Goal: Task Accomplishment & Management: Complete application form

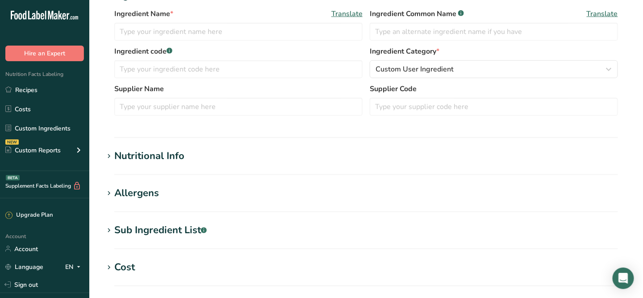
type input "Tomato products, canned, paste, without salt added (Includes foods for USDA's F…"
type input "Tomato Paste"
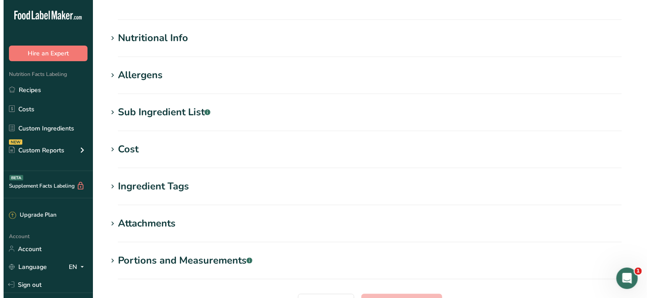
scroll to position [249, 0]
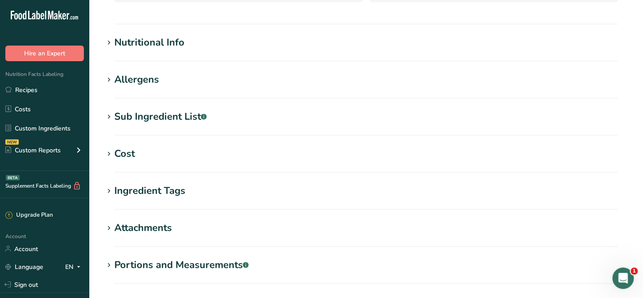
click at [170, 111] on div "Sub Ingredient List .a-a{fill:#347362;}.b-a{fill:#fff;}" at bounding box center [160, 116] width 92 height 15
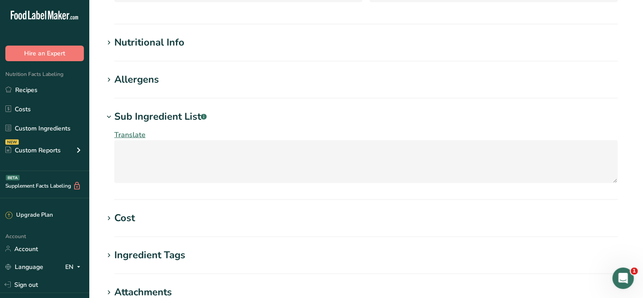
click at [138, 136] on span "Translate" at bounding box center [129, 135] width 31 height 10
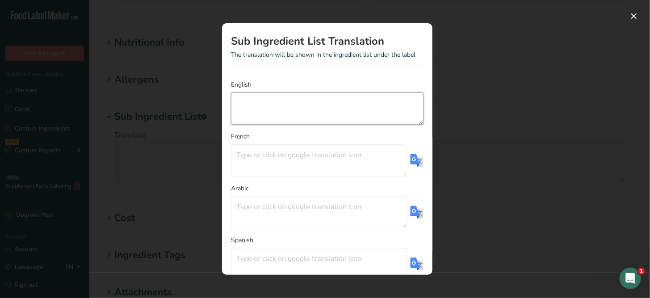
click at [285, 111] on textarea "Translation Modal" at bounding box center [327, 108] width 193 height 32
paste textarea "Organic Roma Tomatoes, Citric Acid"
type textarea "Organic Roma Tomatoes, Citric Acid"
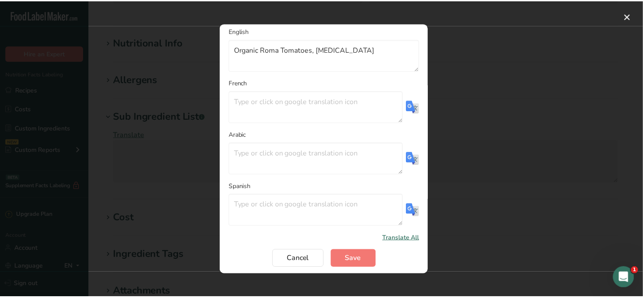
scroll to position [54, 0]
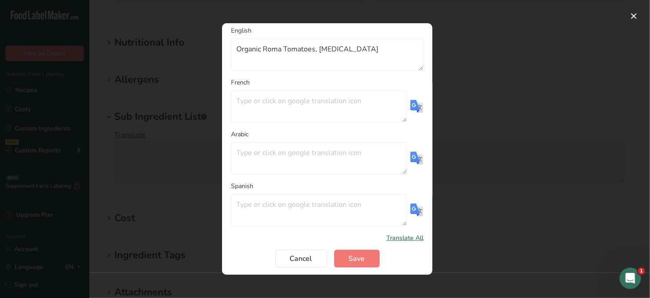
click at [402, 235] on span "Translate All" at bounding box center [404, 237] width 37 height 9
type textarea "Tomates Roma bio, acide citrique"
type textarea "طماطم روما العضوية، حمض الستريك"
type textarea "Tomates Roma orgánicos, ácido cítrico"
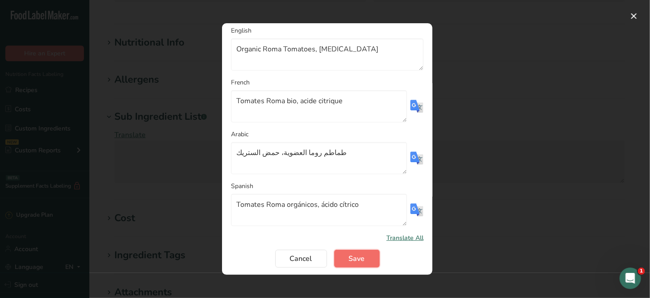
click at [359, 254] on span "Save" at bounding box center [357, 258] width 16 height 11
type textarea "Organic Roma Tomatoes, Citric Acid"
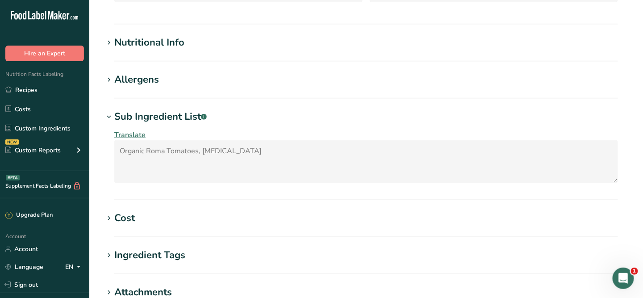
scroll to position [407, 0]
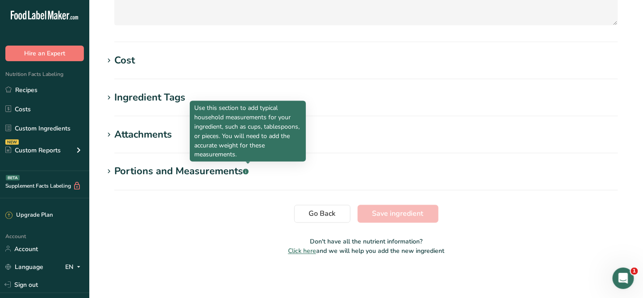
click at [249, 172] on rect at bounding box center [246, 172] width 6 height 6
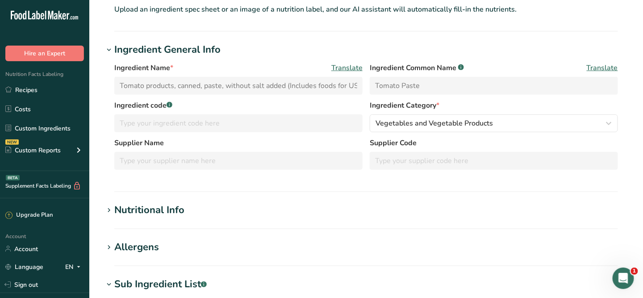
scroll to position [82, 0]
click at [593, 65] on span "Translate" at bounding box center [602, 67] width 31 height 11
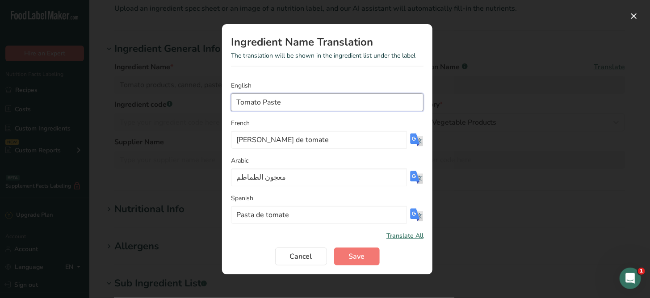
click at [239, 104] on input "Tomato Paste" at bounding box center [327, 102] width 193 height 18
click at [232, 104] on input "Tomato Paste" at bounding box center [327, 102] width 193 height 18
type input "Organic Tomato Paste"
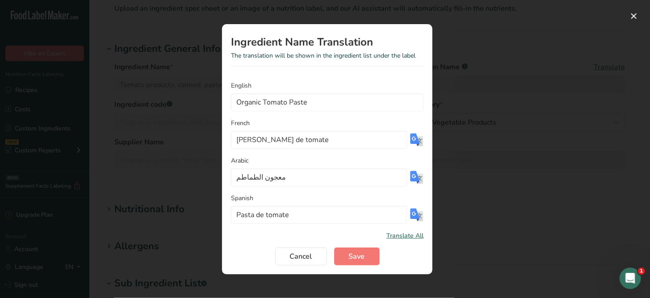
click at [406, 239] on span "Translate All" at bounding box center [404, 235] width 37 height 9
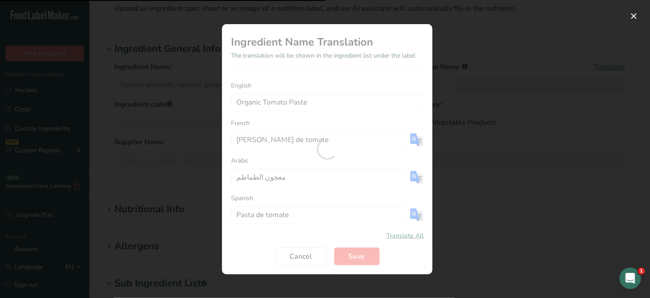
type input "Pâte de tomates bio"
type input "معجون الطماطم العضوي"
type input "Pasta de tomate orgánica"
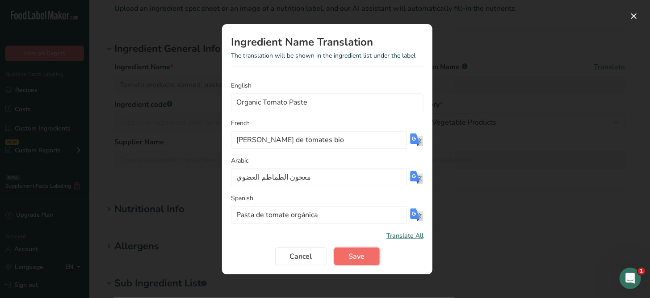
click at [365, 252] on button "Save" at bounding box center [357, 256] width 46 height 18
type input "Organic Tomato Paste"
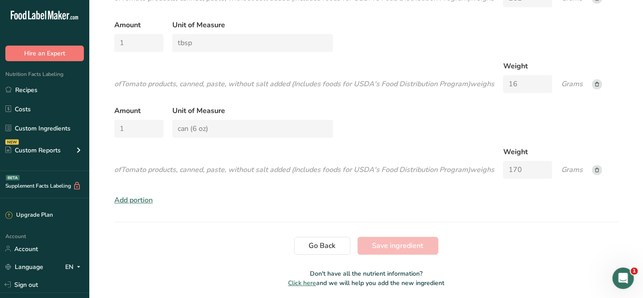
scroll to position [775, 0]
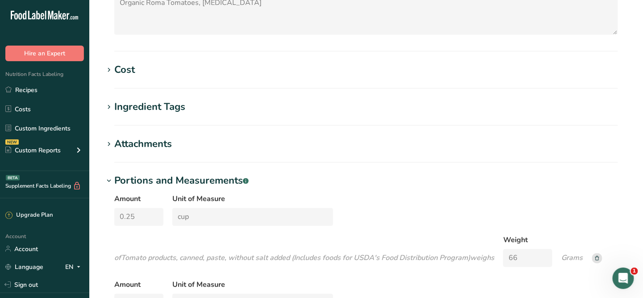
scroll to position [398, 0]
click at [131, 62] on div "Cost" at bounding box center [124, 69] width 21 height 15
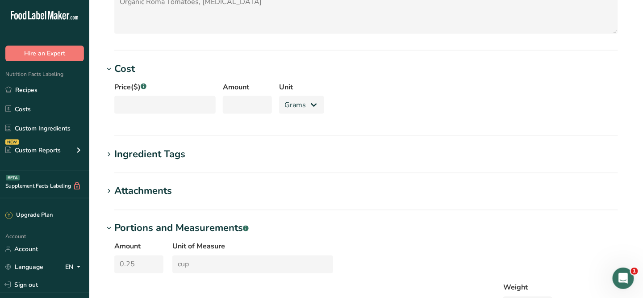
click at [145, 89] on div ".a-a{fill:#347362;}.b-a{fill:#fff;}" at bounding box center [144, 87] width 6 height 11
click at [165, 154] on div "Ingredient Tags" at bounding box center [149, 154] width 71 height 15
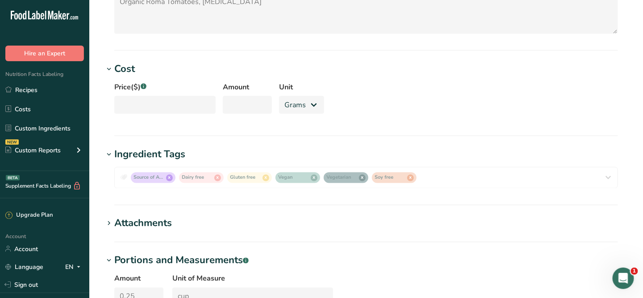
click at [167, 216] on div "Attachments" at bounding box center [143, 223] width 58 height 15
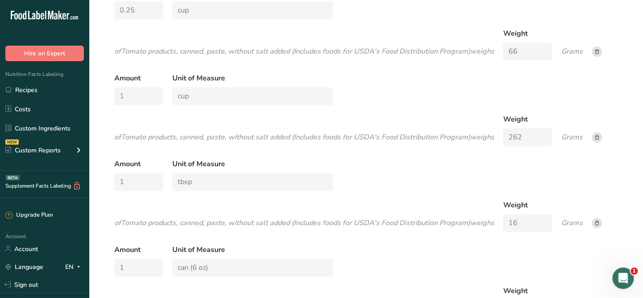
scroll to position [0, 0]
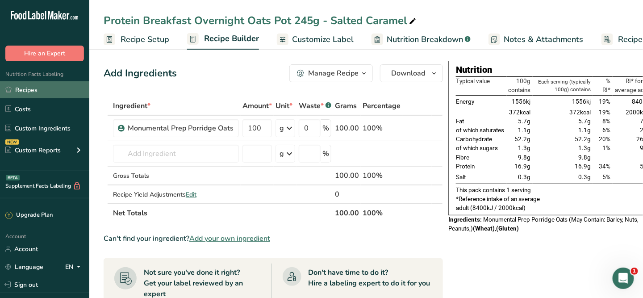
click at [35, 86] on link "Recipes" at bounding box center [44, 89] width 89 height 17
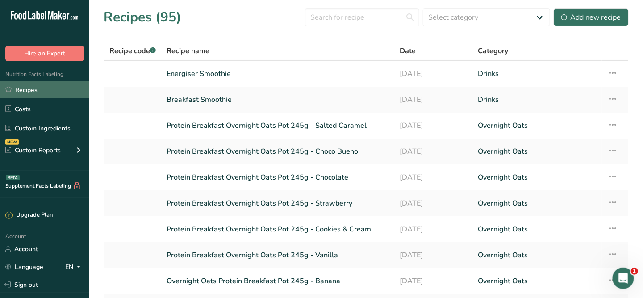
click at [26, 87] on link "Recipes" at bounding box center [44, 89] width 89 height 17
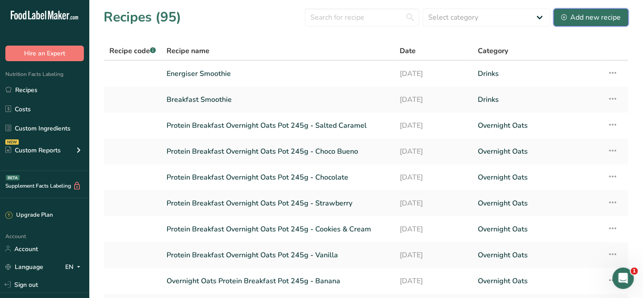
click at [597, 19] on div "Add new recipe" at bounding box center [592, 17] width 60 height 11
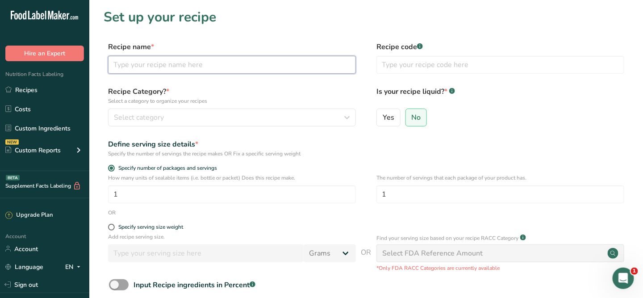
click at [177, 70] on input "text" at bounding box center [232, 65] width 248 height 18
paste input "Mashed Potato (potato, vegetable stock (salt, vegetable fats (palm, [PERSON_NAM…"
drag, startPoint x: 220, startPoint y: 67, endPoint x: 84, endPoint y: 58, distance: 136.1
click at [84, 58] on div ".a-20{fill:#fff;} Hire an Expert Nutrition Facts Labeling Recipes Costs Custom …" at bounding box center [321, 200] width 643 height 401
click at [162, 63] on input "Mashed Potato (potato, vegetable stock (salt, vegetable fats (palm, [PERSON_NAM…" at bounding box center [232, 65] width 248 height 18
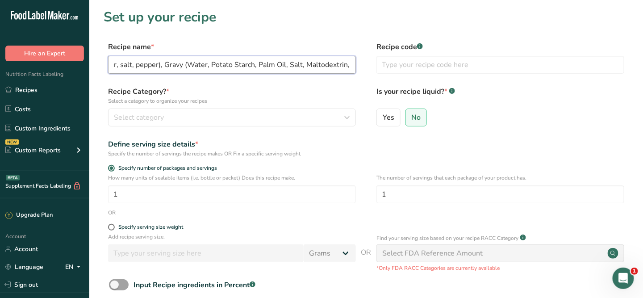
scroll to position [0, 1890]
drag, startPoint x: 164, startPoint y: 63, endPoint x: 428, endPoint y: 84, distance: 264.8
click at [428, 84] on form "Recipe name * Mashed Potato (potato, vegetable stock (salt, vegetable fats (pal…" at bounding box center [366, 200] width 525 height 317
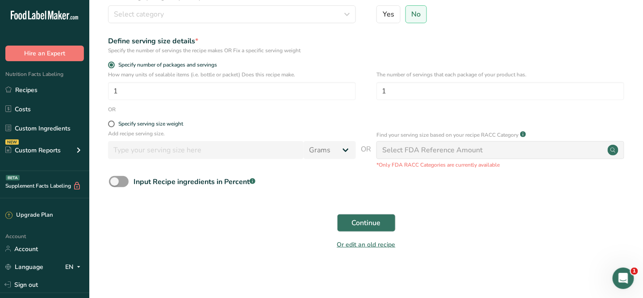
scroll to position [0, 0]
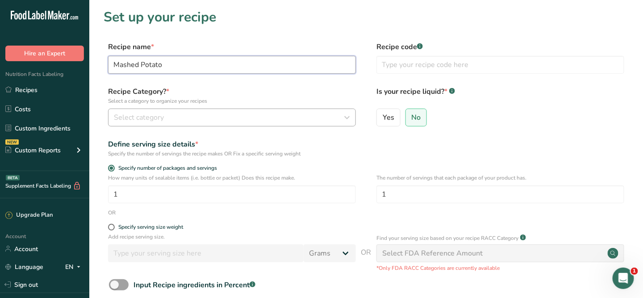
type input "Mashed Potato"
click at [149, 112] on button "Select category" at bounding box center [232, 118] width 248 height 18
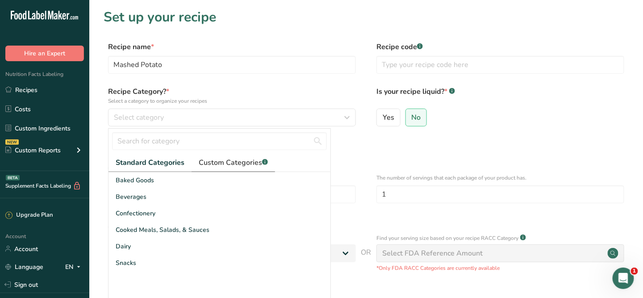
click at [235, 163] on span "Custom Categories .a-a{fill:#347362;}.b-a{fill:#fff;}" at bounding box center [233, 162] width 69 height 11
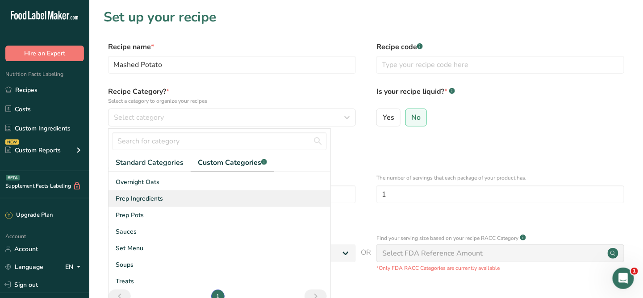
click at [130, 197] on span "Prep Ingredients" at bounding box center [139, 198] width 47 height 9
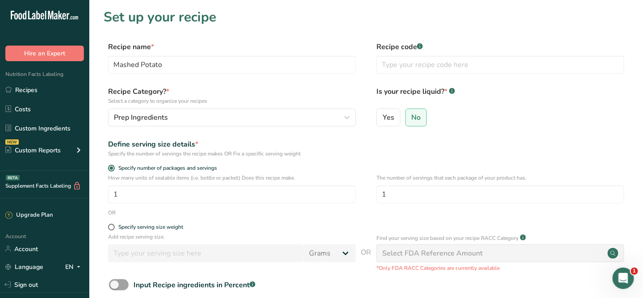
scroll to position [103, 0]
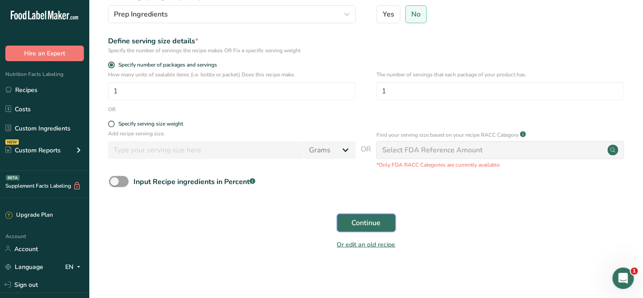
click at [370, 220] on span "Continue" at bounding box center [366, 223] width 29 height 11
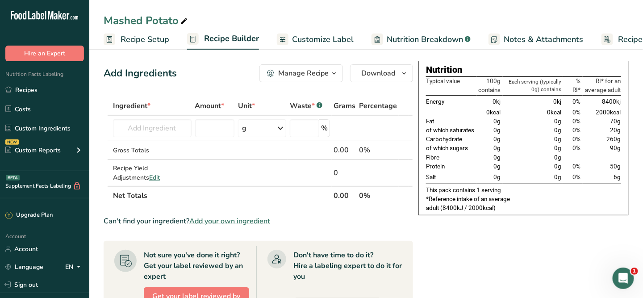
click at [541, 40] on span "Notes & Attachments" at bounding box center [544, 40] width 80 height 12
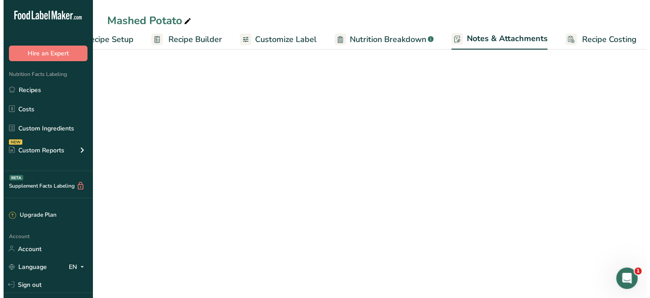
scroll to position [0, 44]
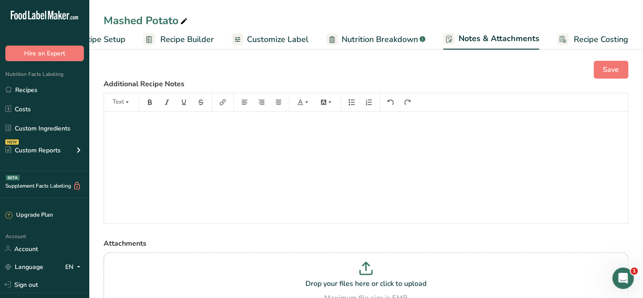
click at [192, 142] on div "﻿" at bounding box center [366, 168] width 524 height 112
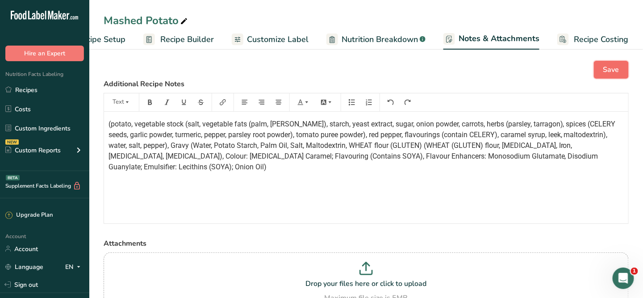
click at [608, 67] on span "Save" at bounding box center [612, 69] width 16 height 11
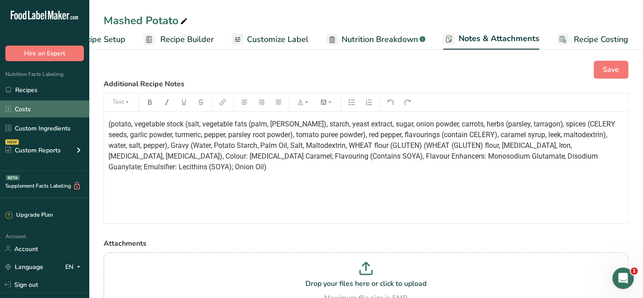
click at [20, 109] on link "Costs" at bounding box center [44, 109] width 89 height 17
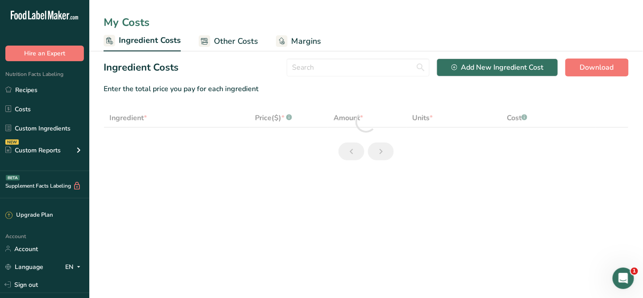
select select "1"
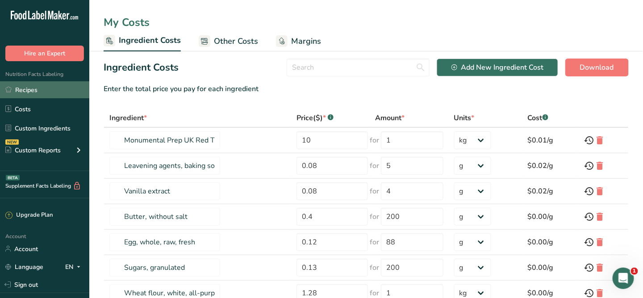
click at [27, 90] on link "Recipes" at bounding box center [44, 89] width 89 height 17
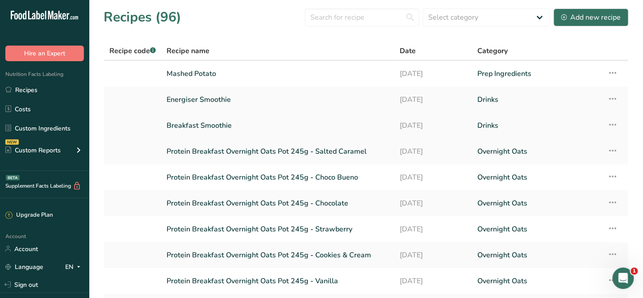
click at [192, 124] on link "Breakfast Smoothie" at bounding box center [278, 125] width 222 height 19
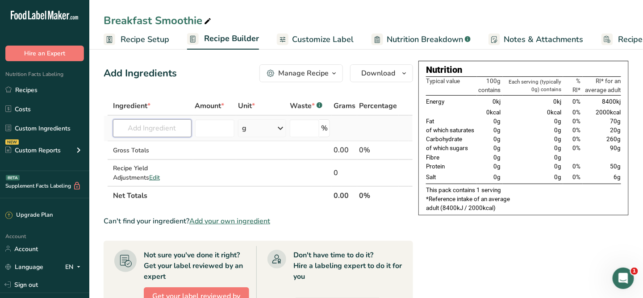
click at [148, 131] on input "text" at bounding box center [152, 128] width 79 height 18
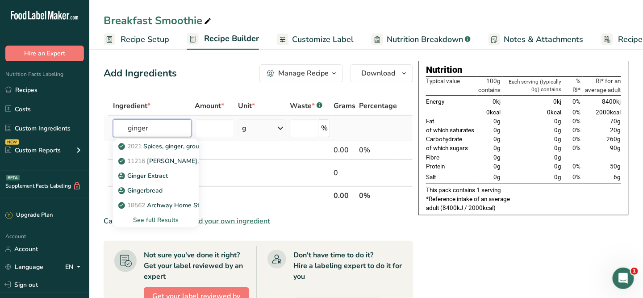
type input "ginger"
click at [154, 216] on div "See full Results" at bounding box center [155, 219] width 71 height 9
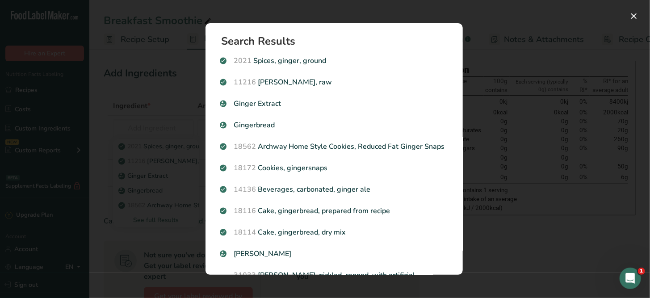
click at [149, 163] on div "Search results modal" at bounding box center [325, 149] width 650 height 298
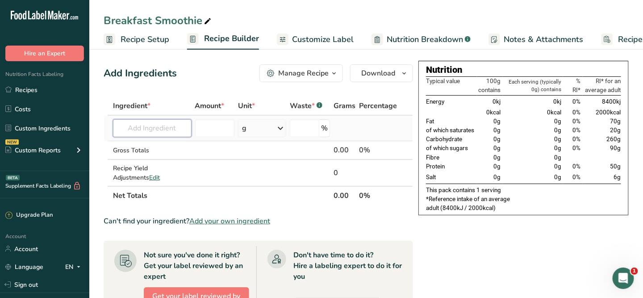
click at [152, 126] on input "text" at bounding box center [152, 128] width 79 height 18
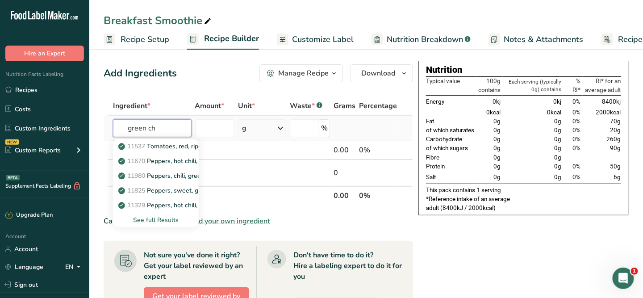
type input "green ch"
click at [154, 220] on div "See full Results" at bounding box center [155, 219] width 71 height 9
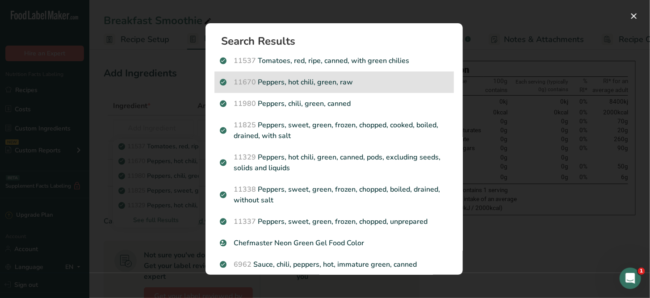
click at [301, 81] on p "11670 Peppers, hot chili, green, raw" at bounding box center [334, 82] width 229 height 11
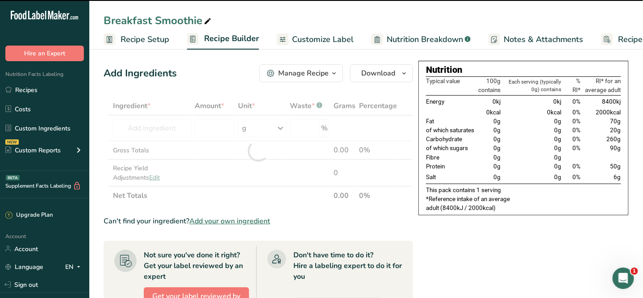
type input "0"
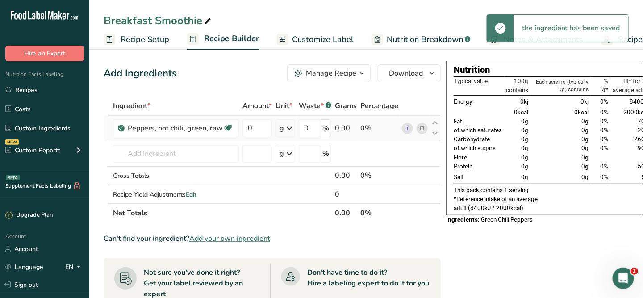
click at [421, 127] on icon at bounding box center [422, 128] width 6 height 9
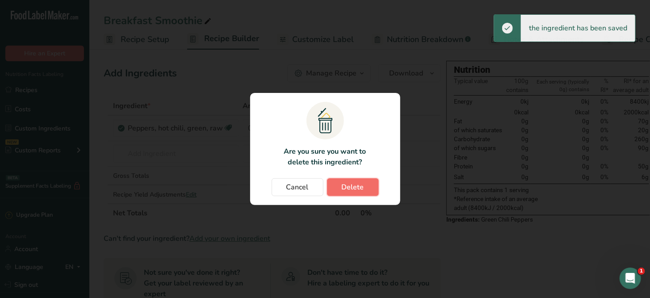
click at [335, 192] on button "Delete" at bounding box center [353, 187] width 52 height 18
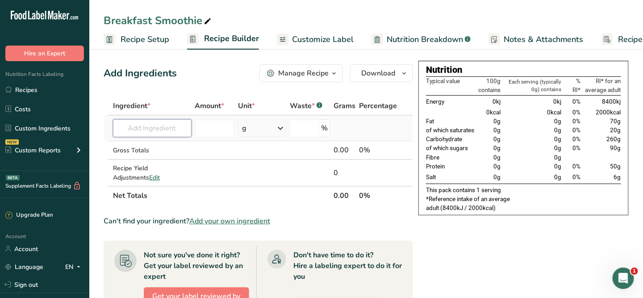
click at [160, 126] on input "text" at bounding box center [152, 128] width 79 height 18
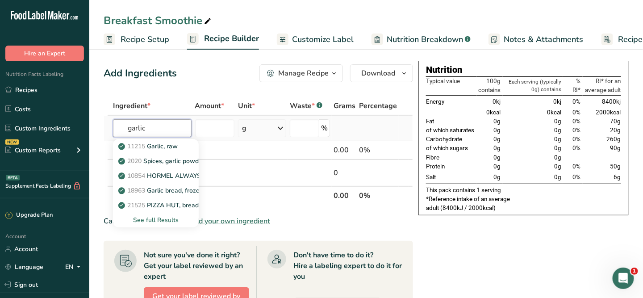
type input "garlic"
click at [159, 220] on div "See full Results" at bounding box center [155, 219] width 71 height 9
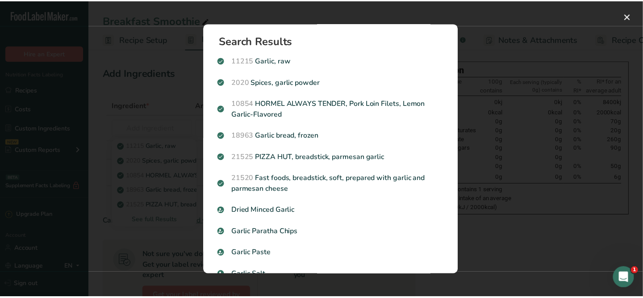
scroll to position [41, 0]
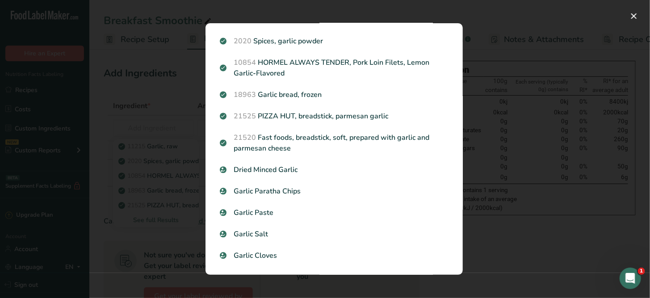
click at [501, 247] on div "Search results modal" at bounding box center [325, 149] width 650 height 298
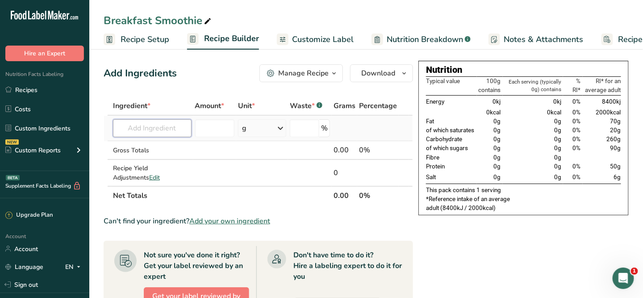
click at [136, 124] on input "text" at bounding box center [152, 128] width 79 height 18
type input "oregano"
click at [168, 145] on p "2027 Spices, oregano, dried" at bounding box center [163, 146] width 86 height 9
type input "Spices, oregano, dried"
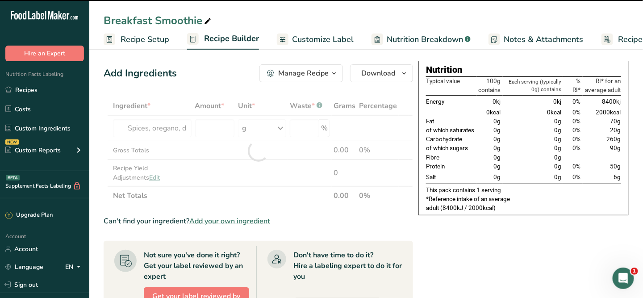
type input "0"
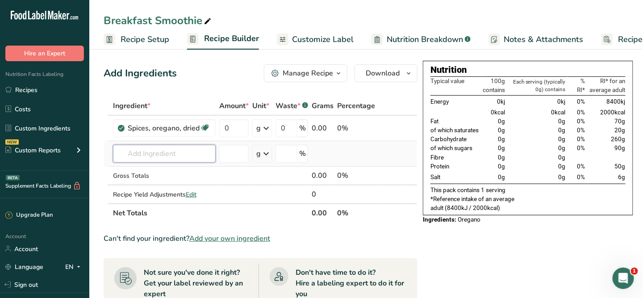
click at [150, 154] on input "text" at bounding box center [164, 154] width 103 height 18
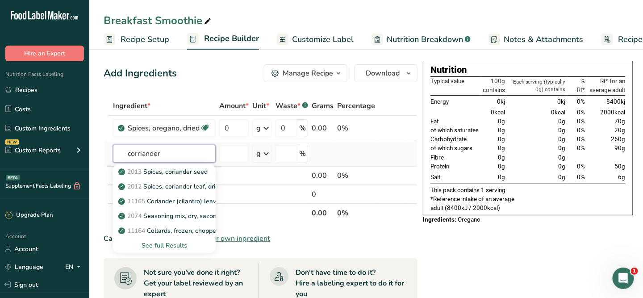
type input "corriander"
click at [177, 244] on div "See full Results" at bounding box center [164, 245] width 88 height 9
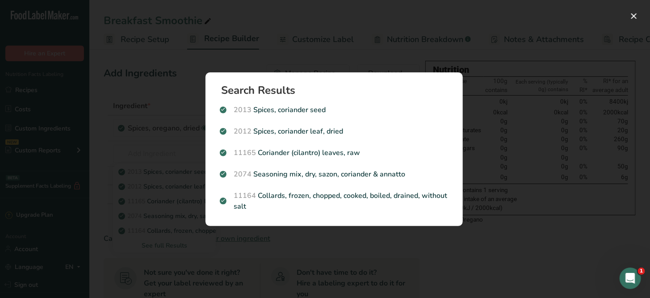
click at [156, 199] on div "Search results modal" at bounding box center [325, 149] width 650 height 298
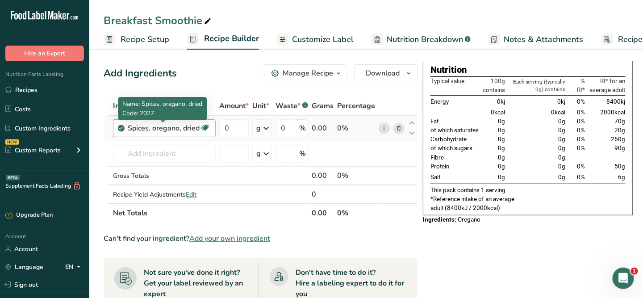
click at [163, 132] on div "Spices, oregano, dried" at bounding box center [164, 128] width 72 height 11
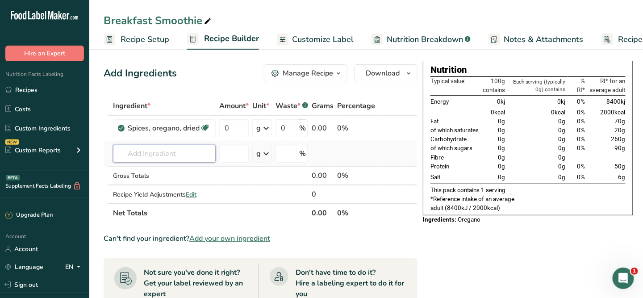
click at [145, 149] on input "text" at bounding box center [164, 154] width 103 height 18
click at [167, 152] on input "cracked bl" at bounding box center [164, 154] width 103 height 18
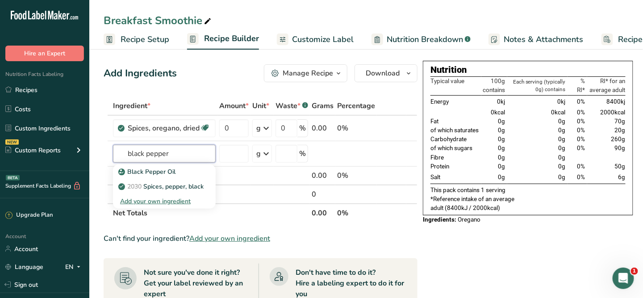
type input "black pepper"
paste input "SESAME SEEDS."
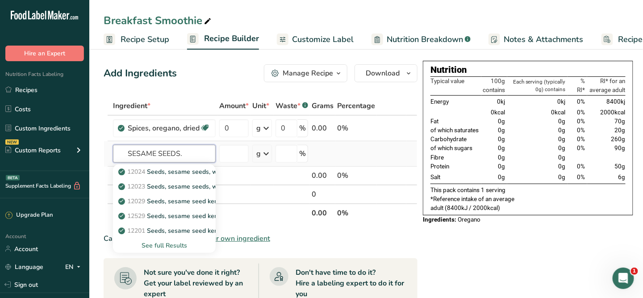
type input "SESAME SEEDS."
click at [155, 247] on div "See full Results" at bounding box center [164, 245] width 88 height 9
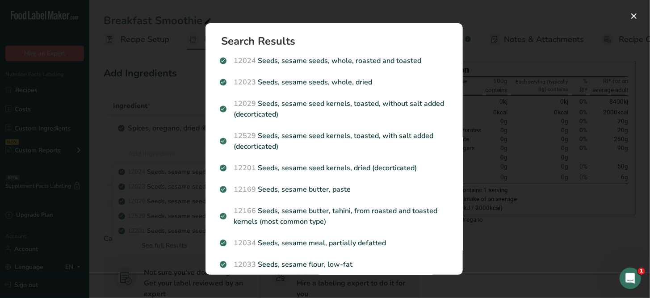
click at [147, 134] on div "Search results modal" at bounding box center [325, 149] width 650 height 298
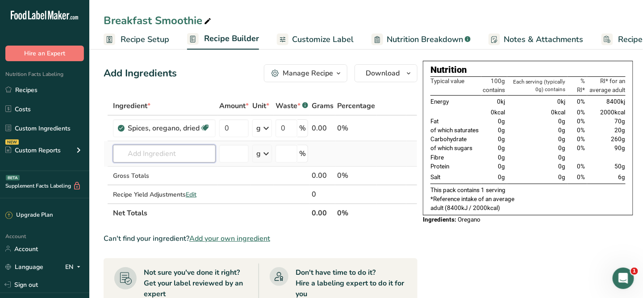
click at [151, 155] on input "text" at bounding box center [164, 154] width 103 height 18
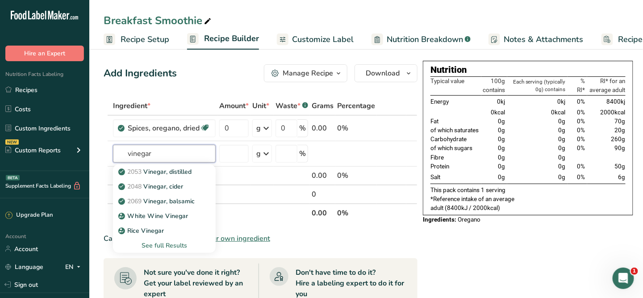
type input "vinegar"
